Goal: Task Accomplishment & Management: Complete application form

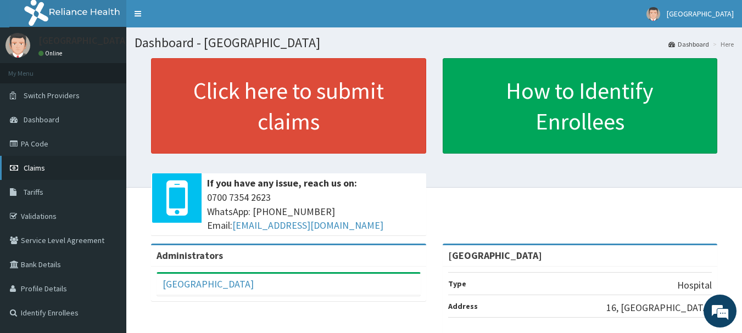
click at [42, 163] on span "Claims" at bounding box center [34, 168] width 21 height 10
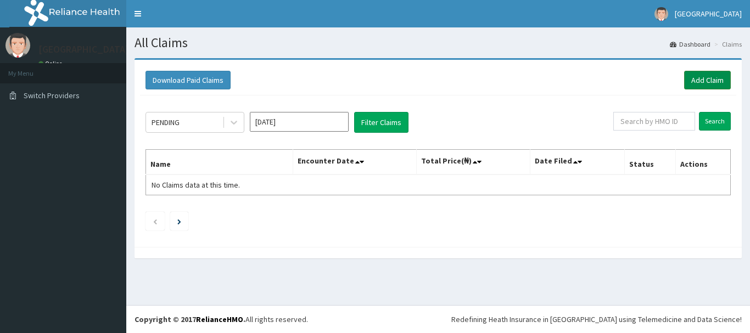
click at [719, 76] on link "Add Claim" at bounding box center [707, 80] width 47 height 19
click at [400, 91] on div "Download Paid Claims Add Claim" at bounding box center [438, 80] width 596 height 30
click at [705, 111] on div "PENDING [DATE] Filter Claims Search Name Encounter Date Total Price(₦) Date Fil…" at bounding box center [438, 169] width 596 height 146
click at [701, 81] on link "Add Claim" at bounding box center [707, 80] width 47 height 19
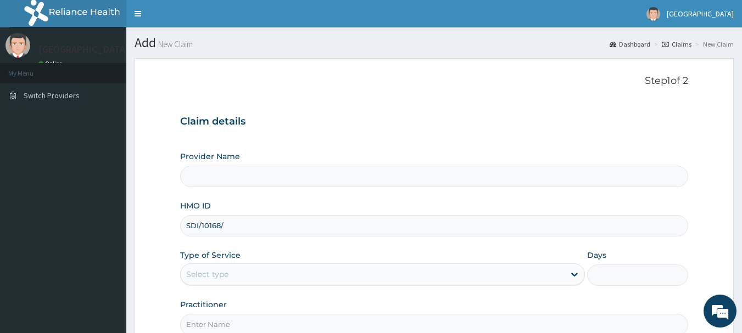
type input "SDI/10168/A"
click at [199, 228] on input "HMO ID" at bounding box center [434, 225] width 508 height 21
type input "SDI/10168/A"
click at [256, 269] on div "Select type" at bounding box center [373, 275] width 384 height 18
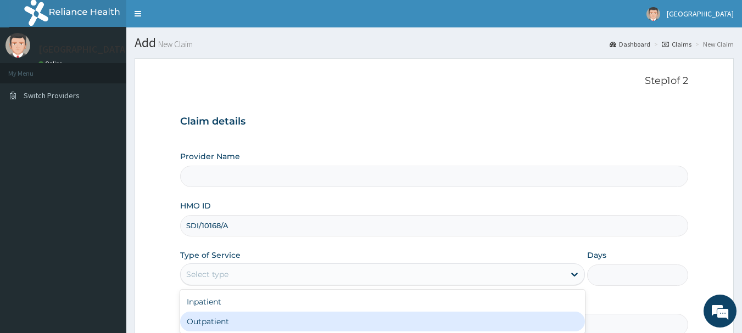
click at [250, 315] on div "Outpatient" at bounding box center [382, 322] width 405 height 20
type input "1"
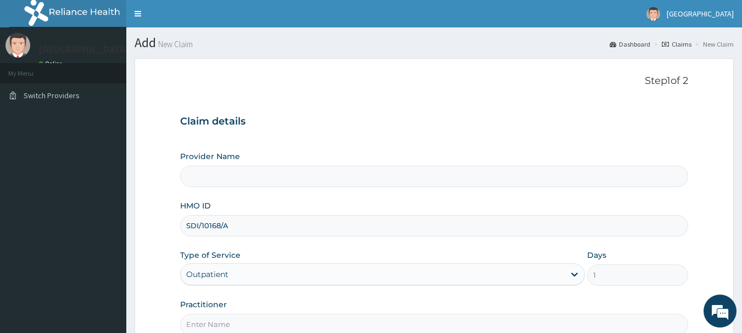
scroll to position [118, 0]
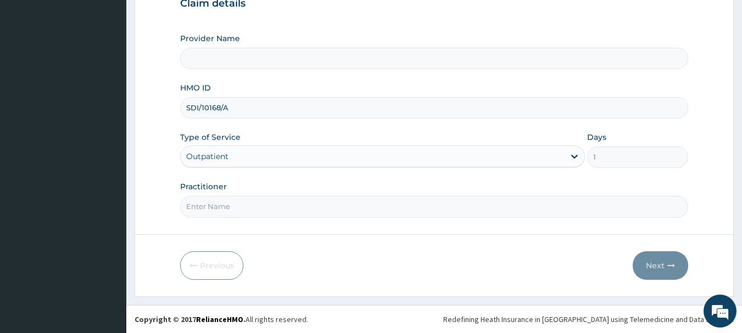
click at [520, 211] on input "Practitioner" at bounding box center [434, 206] width 508 height 21
type input "Dr. Ojo"
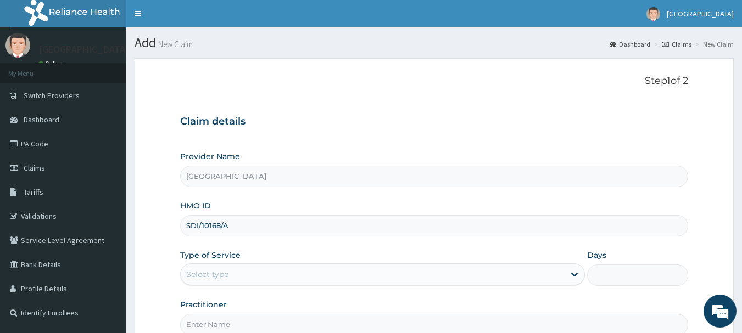
type input "SDI/10168/A"
click at [338, 272] on div "Select type" at bounding box center [373, 275] width 384 height 18
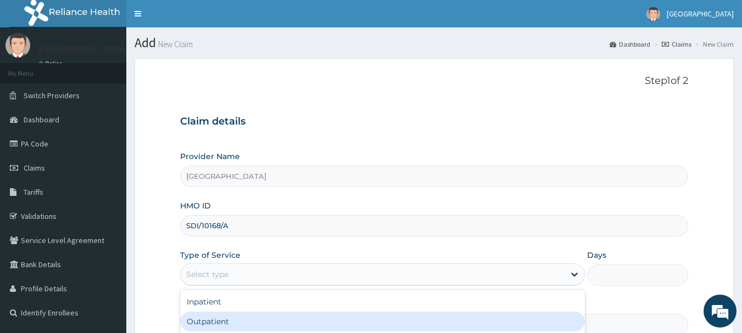
click at [322, 321] on div "Outpatient" at bounding box center [382, 322] width 405 height 20
type input "1"
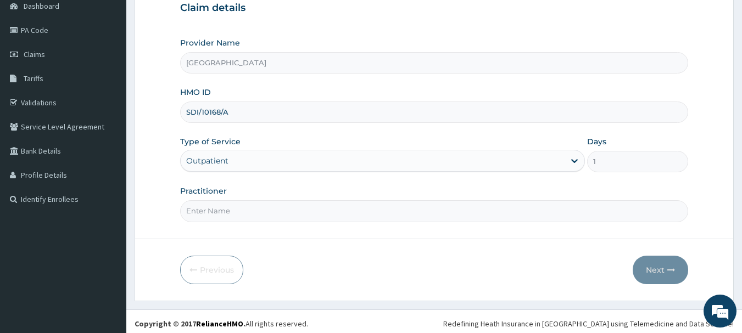
scroll to position [118, 0]
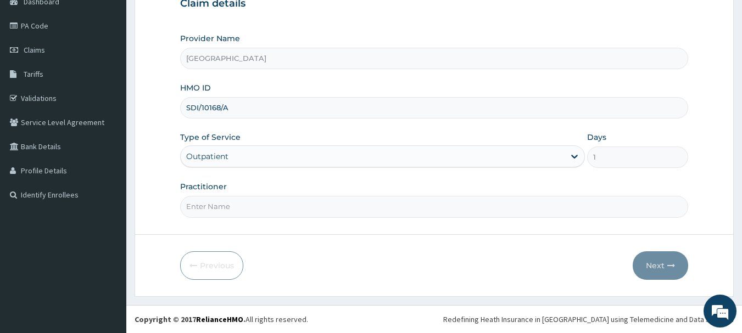
drag, startPoint x: 434, startPoint y: 205, endPoint x: 388, endPoint y: 244, distance: 60.8
click at [434, 205] on input "Practitioner" at bounding box center [434, 206] width 508 height 21
type input "[PERSON_NAME]"
click at [645, 262] on button "Next" at bounding box center [659, 265] width 55 height 29
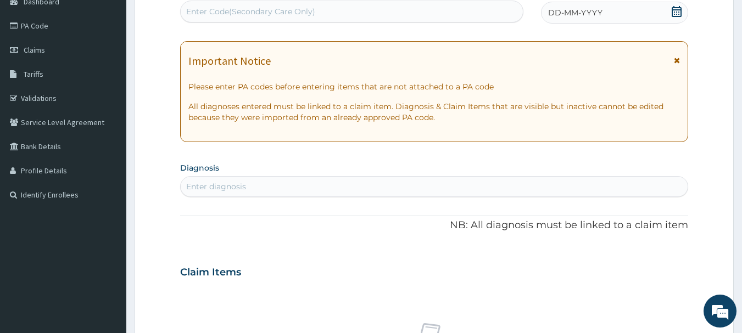
click at [673, 10] on icon at bounding box center [676, 11] width 10 height 11
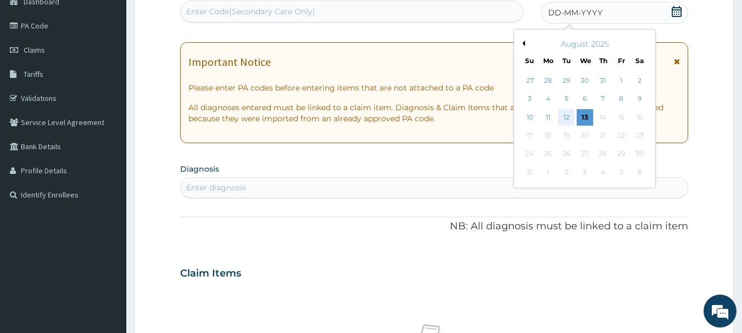
click at [565, 115] on div "12" at bounding box center [566, 117] width 16 height 16
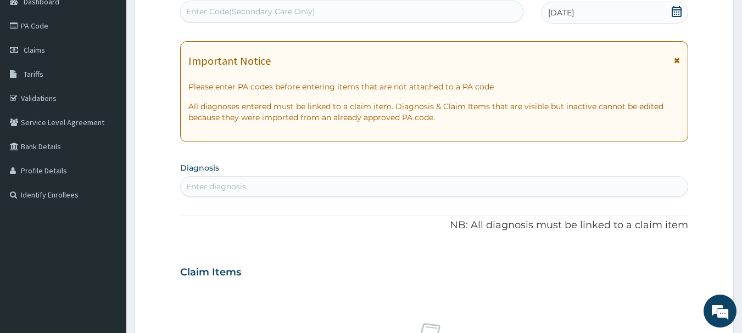
click at [510, 184] on div "Enter diagnosis" at bounding box center [434, 187] width 507 height 18
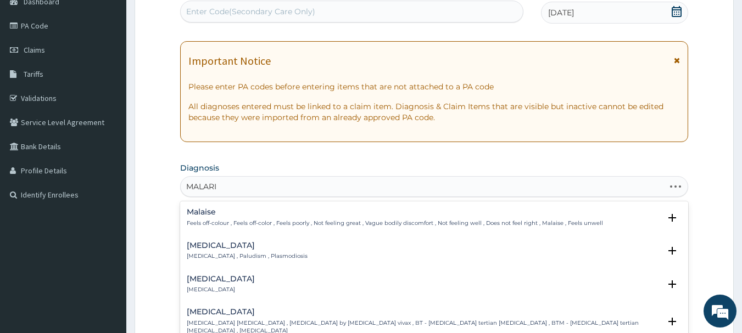
type input "MALARIA"
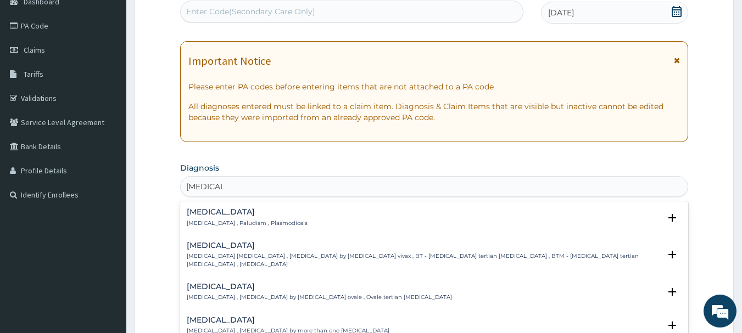
click at [233, 221] on p "Malaria , Paludism , Plasmodiosis" at bounding box center [247, 224] width 121 height 8
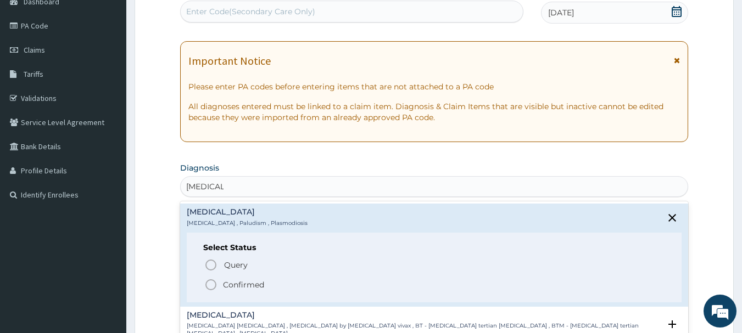
click at [220, 283] on span "Confirmed" at bounding box center [434, 284] width 461 height 13
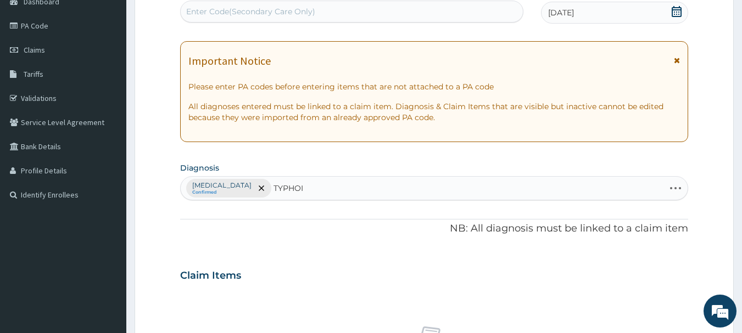
type input "TYPHOID"
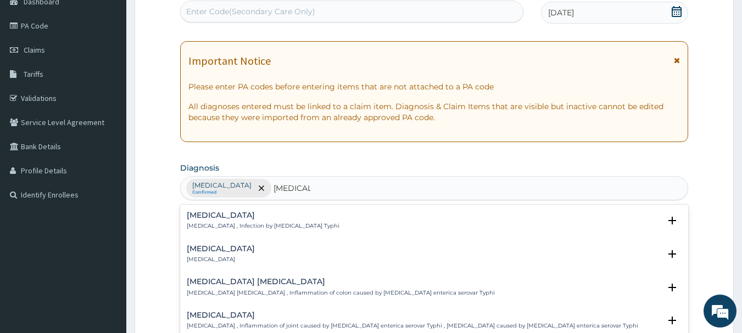
click at [237, 221] on div "Typhoid fever Typhoid fever , Infection by Salmonella Typhi" at bounding box center [263, 220] width 153 height 19
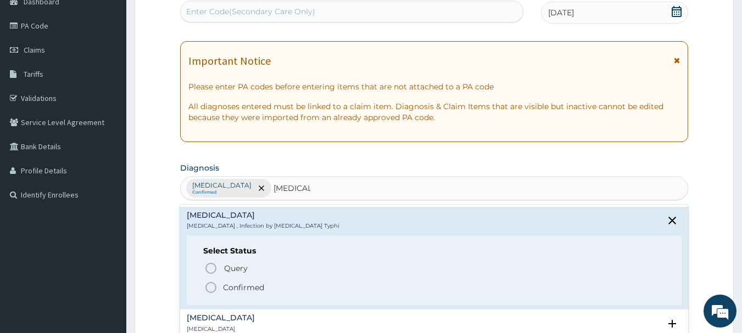
click at [211, 288] on icon "status option filled" at bounding box center [210, 287] width 13 height 13
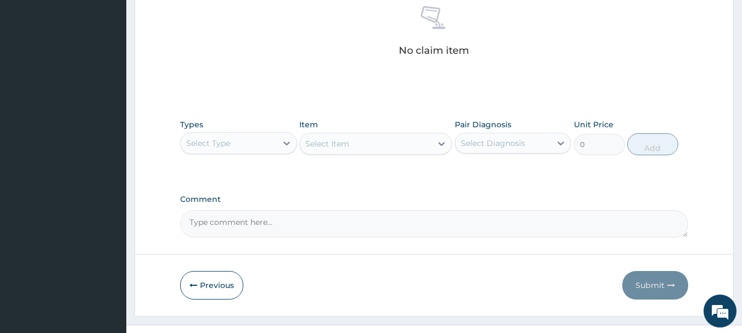
scroll to position [409, 0]
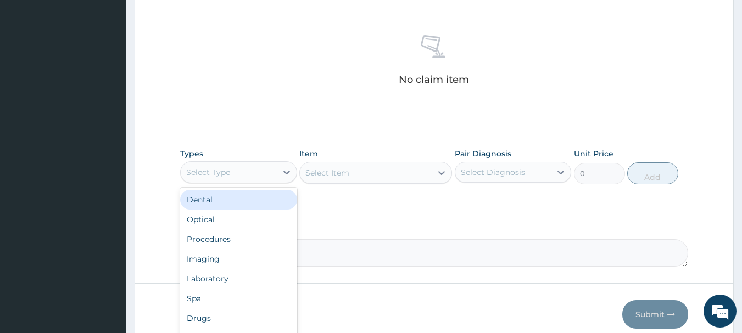
click at [249, 166] on div "Select Type" at bounding box center [229, 173] width 96 height 18
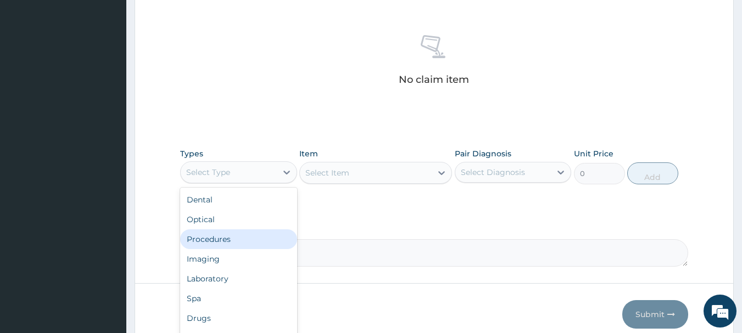
click at [245, 237] on div "Procedures" at bounding box center [238, 239] width 117 height 20
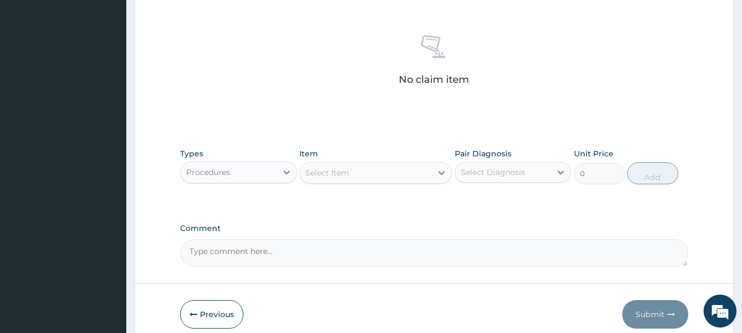
click at [340, 178] on div "Select Item" at bounding box center [327, 172] width 44 height 11
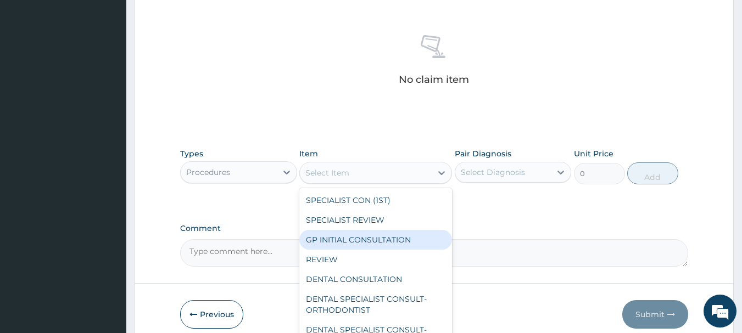
click at [330, 244] on div "GP INITIAL CONSULTATION" at bounding box center [375, 240] width 153 height 20
type input "1500"
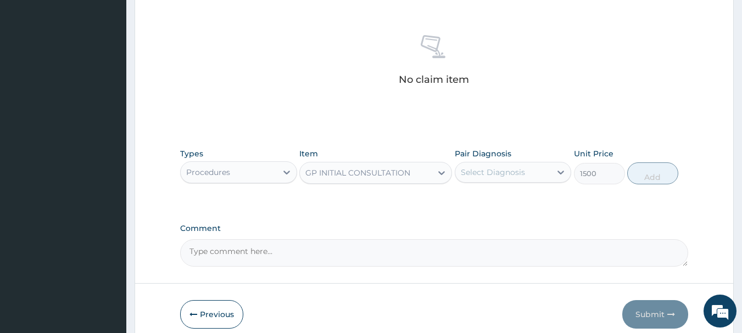
click at [465, 176] on div "Select Diagnosis" at bounding box center [493, 172] width 64 height 11
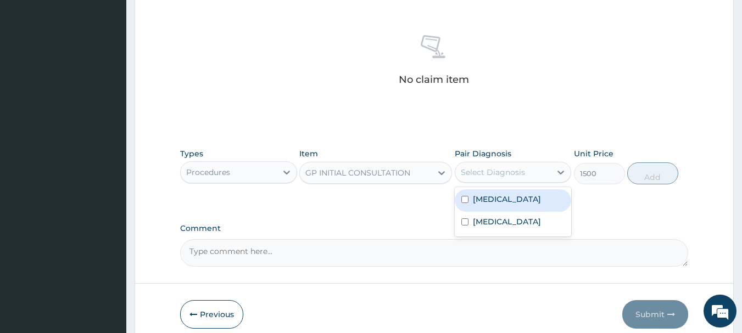
click at [475, 204] on label "Malaria" at bounding box center [507, 199] width 68 height 11
checkbox input "true"
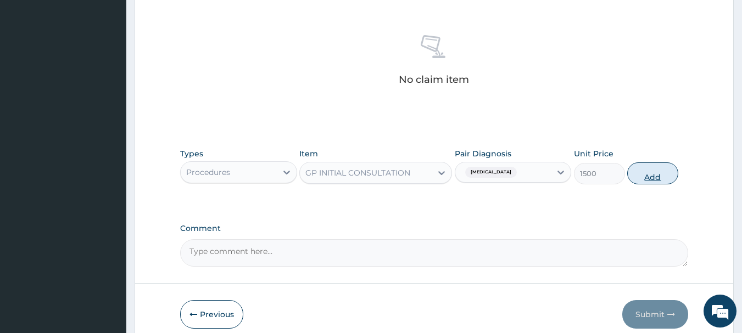
click at [647, 178] on button "Add" at bounding box center [652, 173] width 51 height 22
type input "0"
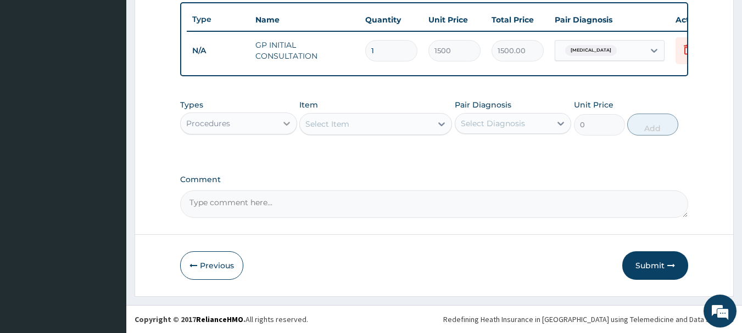
click at [282, 127] on icon at bounding box center [286, 123] width 11 height 11
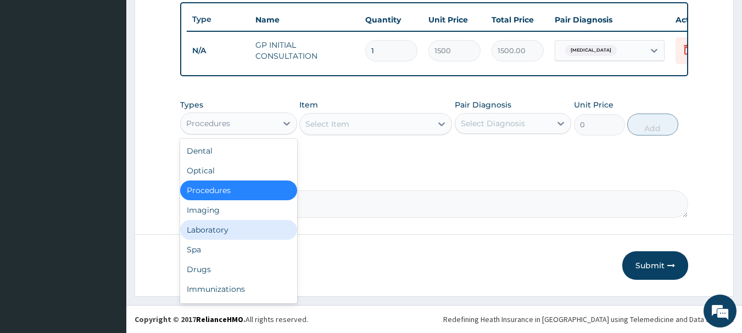
click at [223, 238] on div "Laboratory" at bounding box center [238, 230] width 117 height 20
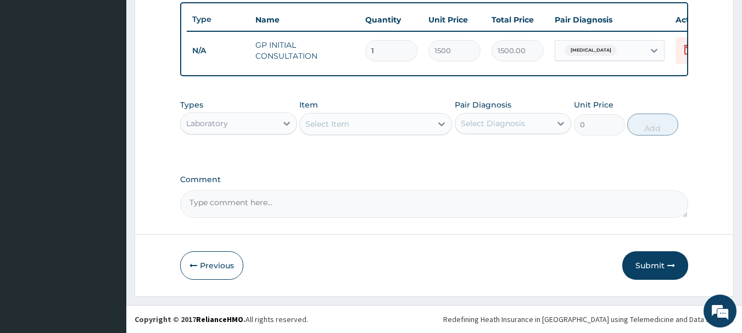
click at [341, 126] on div "Select Item" at bounding box center [327, 124] width 44 height 11
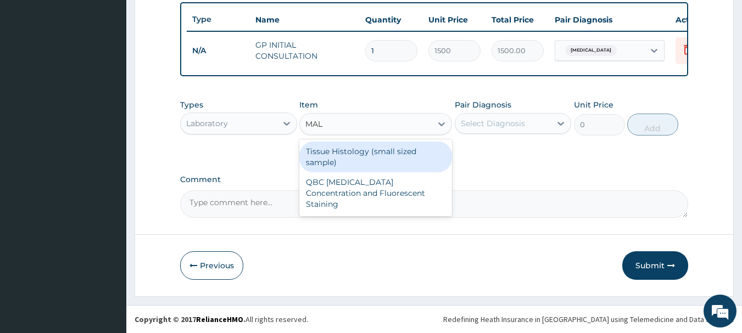
type input "MALA"
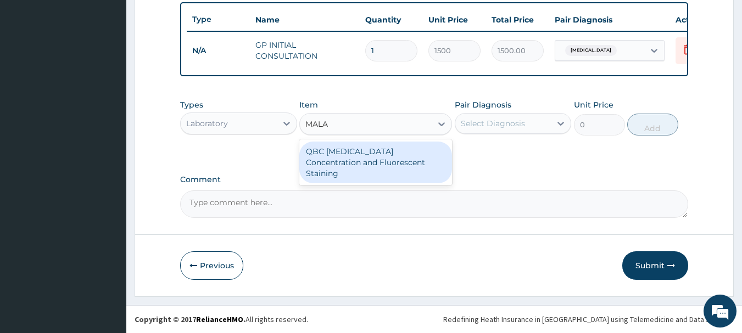
click at [349, 166] on div "QBC Malaria Concentration and Fluorescent Staining" at bounding box center [375, 163] width 153 height 42
type input "1500"
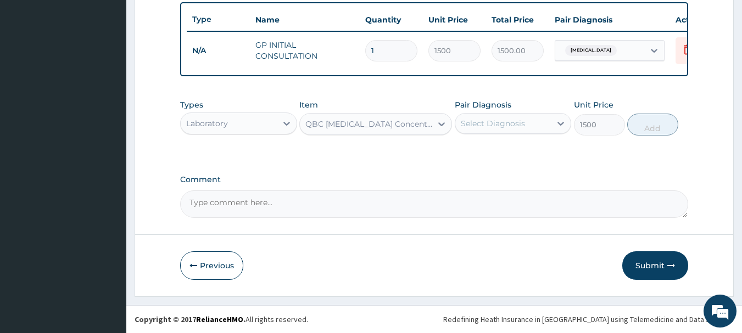
click at [501, 129] on div "Select Diagnosis" at bounding box center [493, 123] width 64 height 11
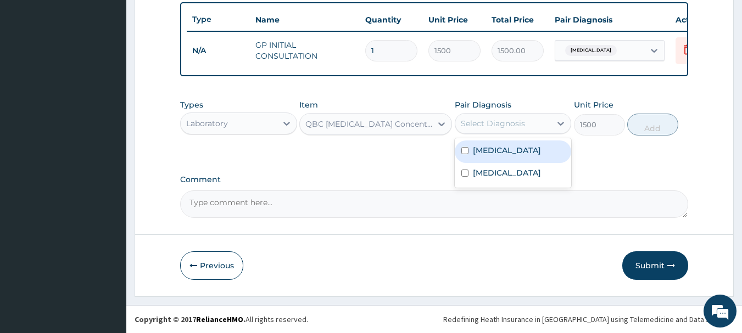
click at [498, 153] on label "Malaria" at bounding box center [507, 150] width 68 height 11
checkbox input "true"
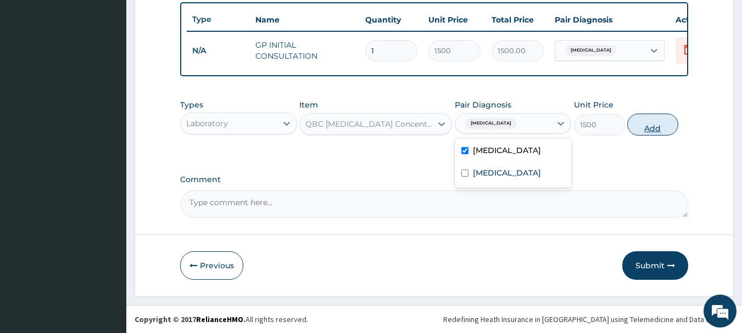
click at [640, 127] on button "Add" at bounding box center [652, 125] width 51 height 22
type input "0"
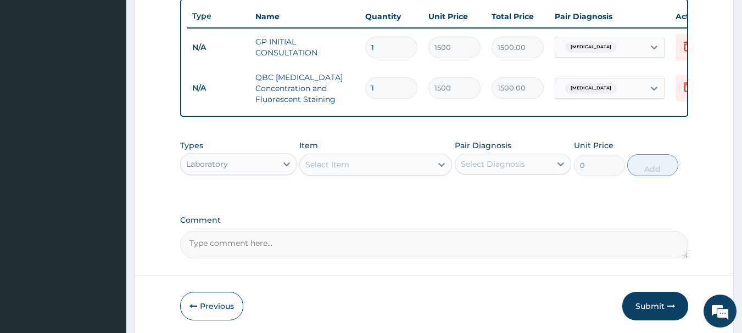
click at [339, 170] on div "Select Item" at bounding box center [327, 164] width 44 height 11
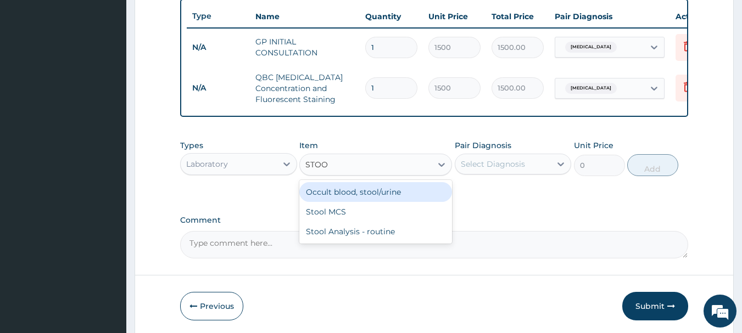
type input "STOOL"
click at [331, 202] on div "Occult blood, stool/urine" at bounding box center [375, 192] width 153 height 20
type input "1500"
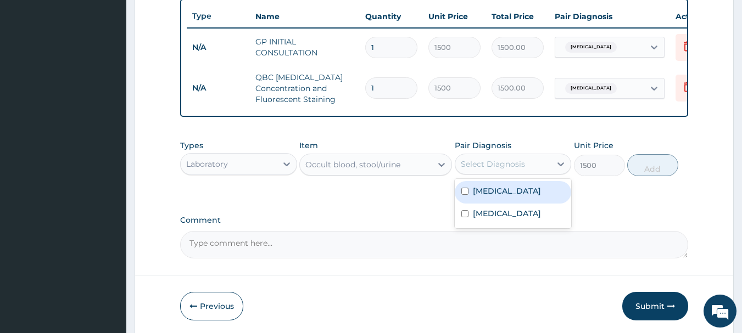
click at [478, 170] on div "Select Diagnosis" at bounding box center [493, 164] width 64 height 11
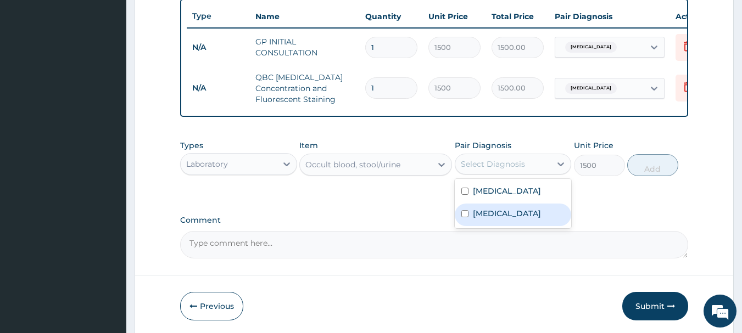
click at [479, 214] on div "Typhoid fever" at bounding box center [512, 215] width 117 height 23
checkbox input "true"
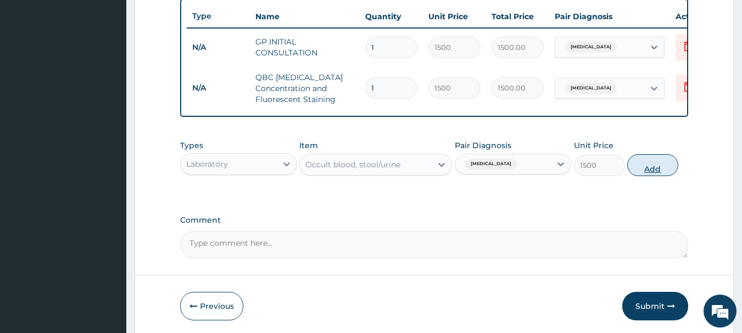
click at [651, 169] on button "Add" at bounding box center [652, 165] width 51 height 22
type input "0"
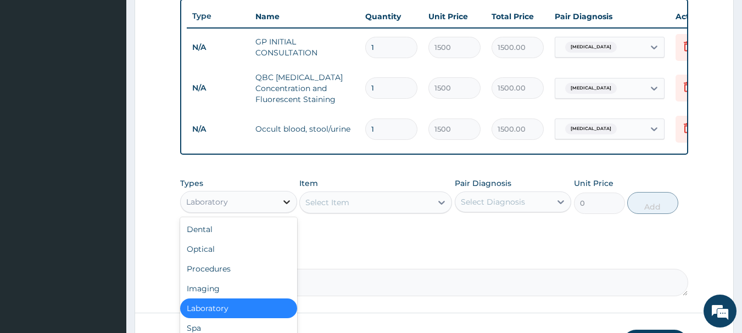
click at [284, 207] on icon at bounding box center [286, 202] width 11 height 11
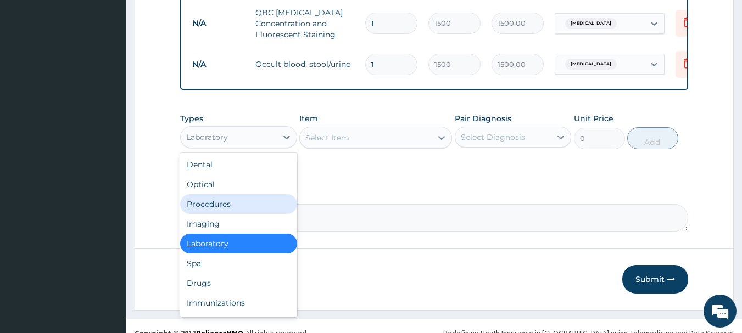
scroll to position [496, 0]
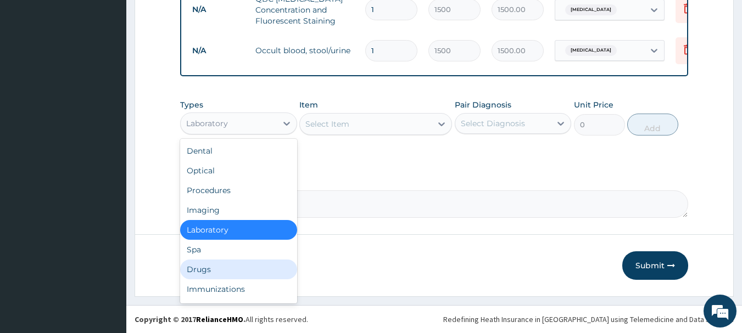
click at [264, 268] on div "Drugs" at bounding box center [238, 270] width 117 height 20
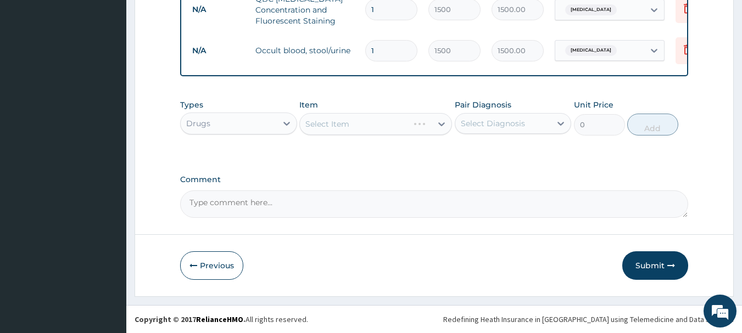
click at [376, 122] on div "Select Item" at bounding box center [375, 124] width 153 height 22
click at [376, 122] on div "Select Item" at bounding box center [366, 124] width 132 height 18
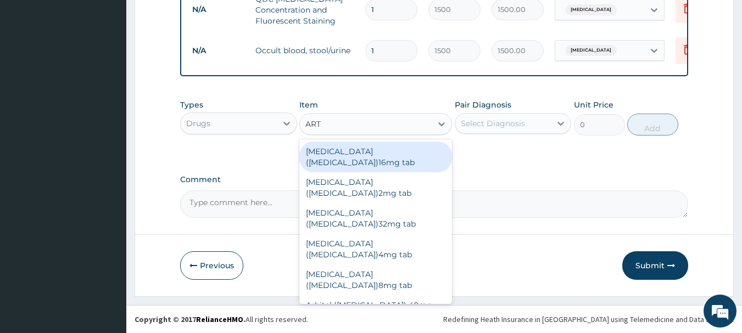
type input "ARTE"
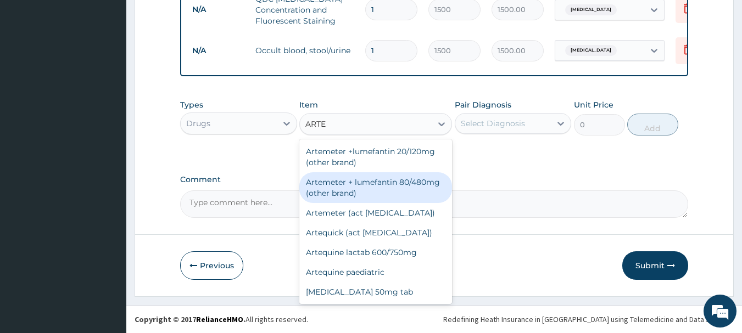
click at [380, 182] on div "Artemeter + lumefantin 80/480mg (other brand)" at bounding box center [375, 187] width 153 height 31
type input "153.6"
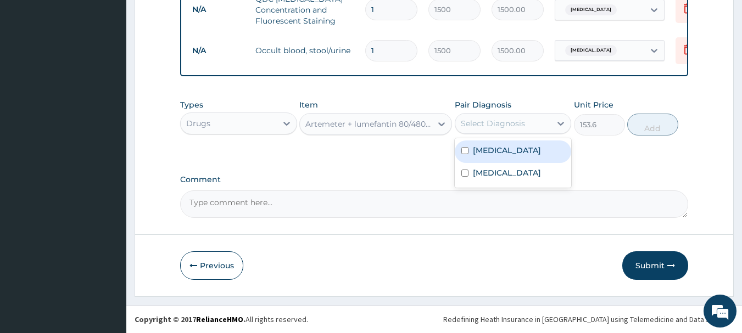
click at [485, 127] on div "Select Diagnosis" at bounding box center [493, 123] width 64 height 11
click at [482, 154] on label "Malaria" at bounding box center [507, 150] width 68 height 11
checkbox input "true"
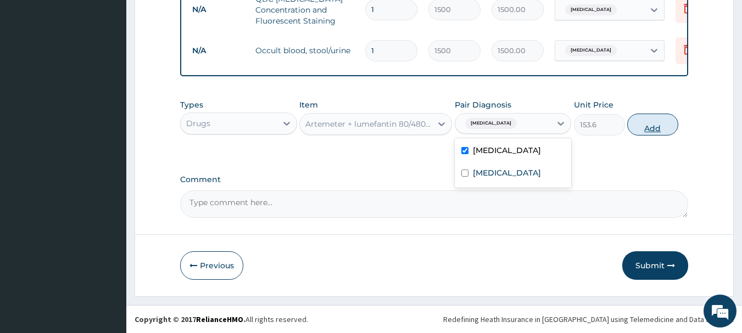
click at [665, 119] on button "Add" at bounding box center [652, 125] width 51 height 22
type input "0"
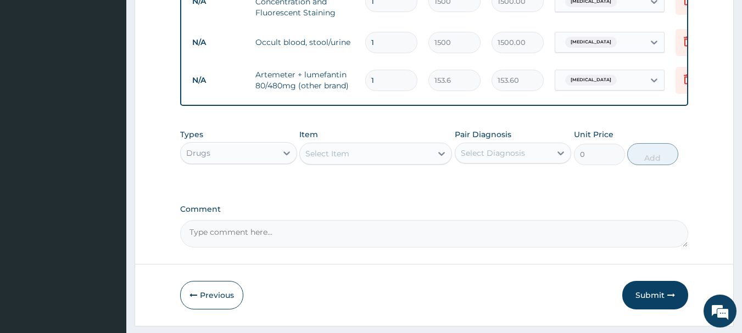
click at [401, 162] on div "Select Item" at bounding box center [366, 154] width 132 height 18
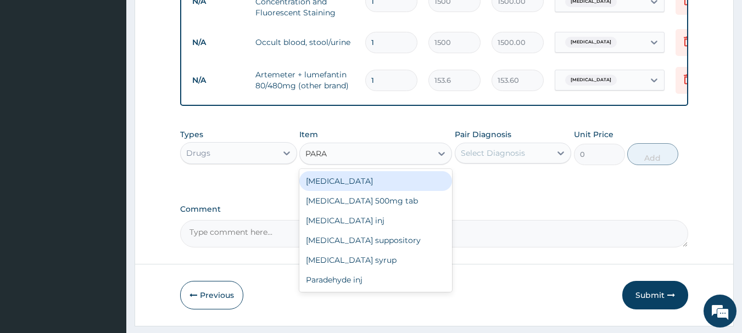
type input "PARAC"
click at [400, 186] on div "Paracetamol 500mg tab" at bounding box center [375, 181] width 153 height 20
type input "5.6"
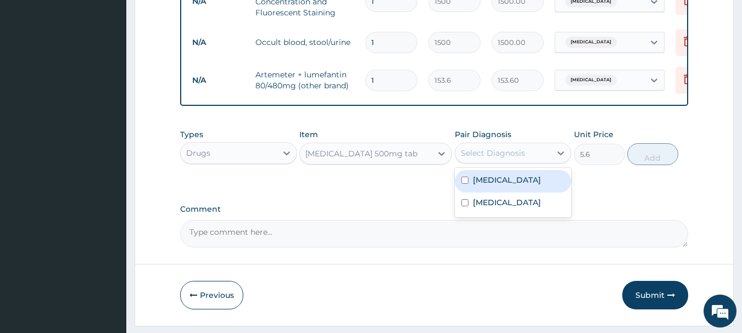
click at [480, 159] on div "Select Diagnosis" at bounding box center [493, 153] width 64 height 11
click at [479, 186] on label "Malaria" at bounding box center [507, 180] width 68 height 11
checkbox input "true"
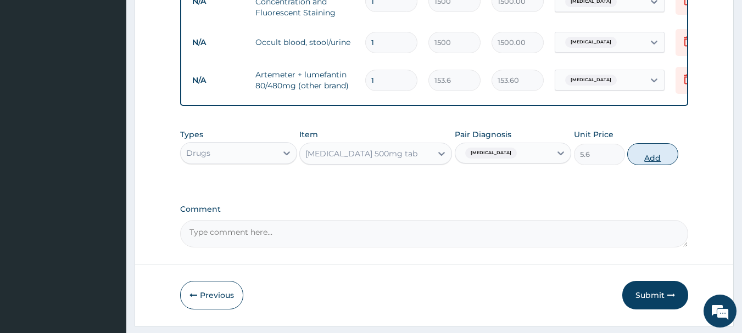
click at [633, 156] on button "Add" at bounding box center [652, 154] width 51 height 22
type input "0"
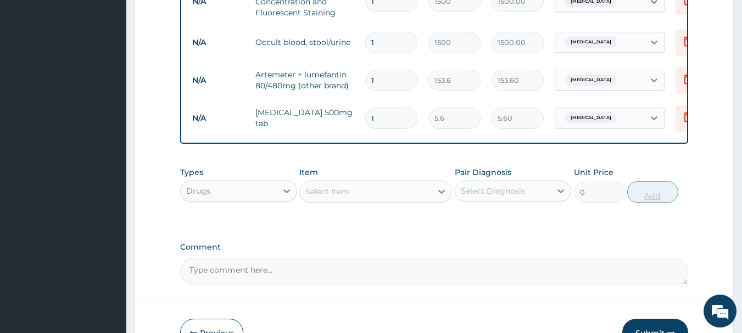
type input "18"
type input "100.80"
type input "18"
click at [413, 197] on div "Select Item" at bounding box center [366, 192] width 132 height 18
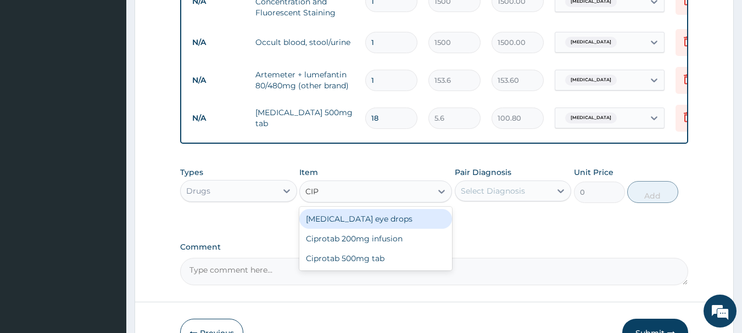
type input "CIPR"
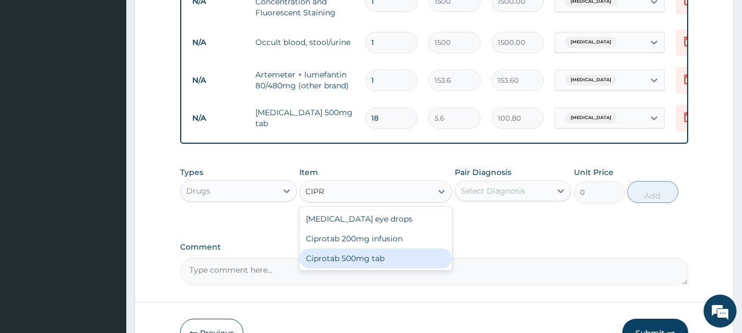
click at [395, 266] on div "Ciprotab 500mg tab" at bounding box center [375, 259] width 153 height 20
type input "120"
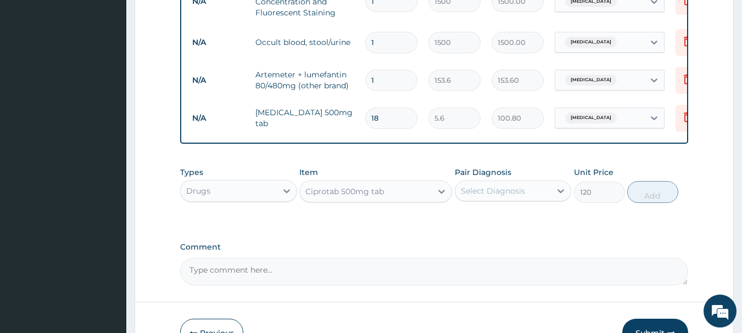
click at [515, 196] on div "Select Diagnosis" at bounding box center [493, 191] width 64 height 11
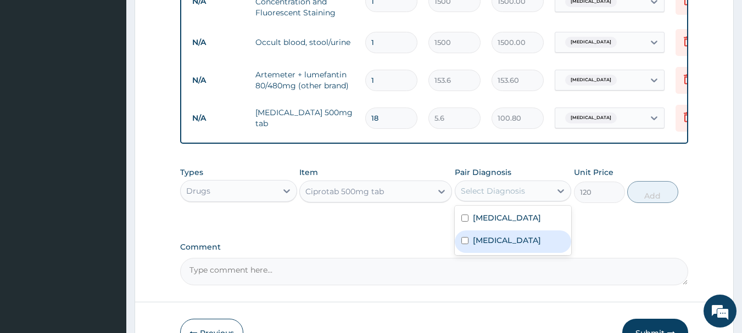
click at [509, 241] on div "Typhoid fever" at bounding box center [512, 242] width 117 height 23
checkbox input "true"
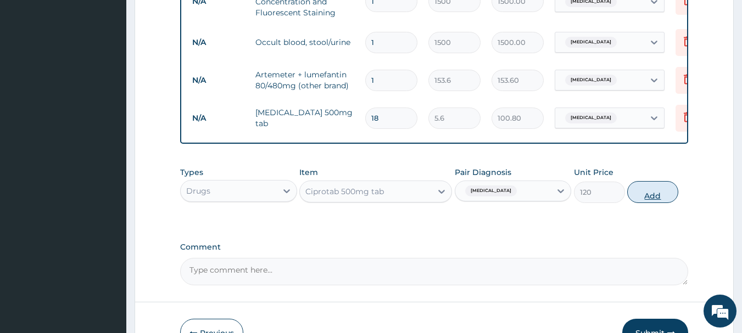
click at [643, 198] on button "Add" at bounding box center [652, 192] width 51 height 22
type input "0"
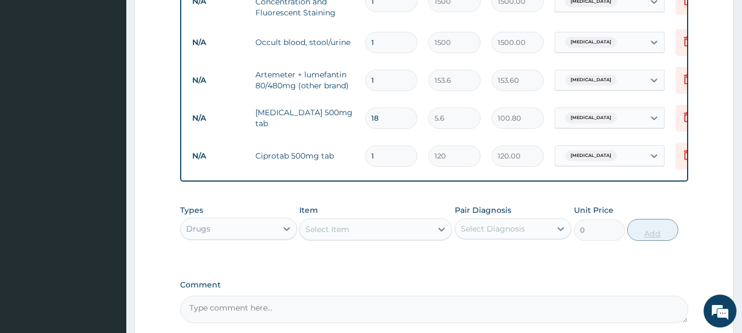
type input "14"
type input "1680.00"
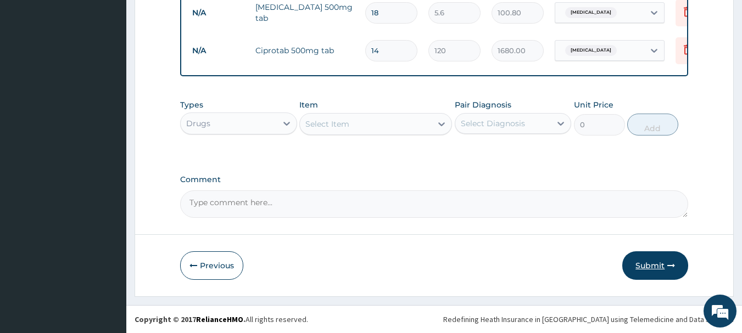
type input "14"
click at [676, 259] on button "Submit" at bounding box center [655, 265] width 66 height 29
